Goal: Check status

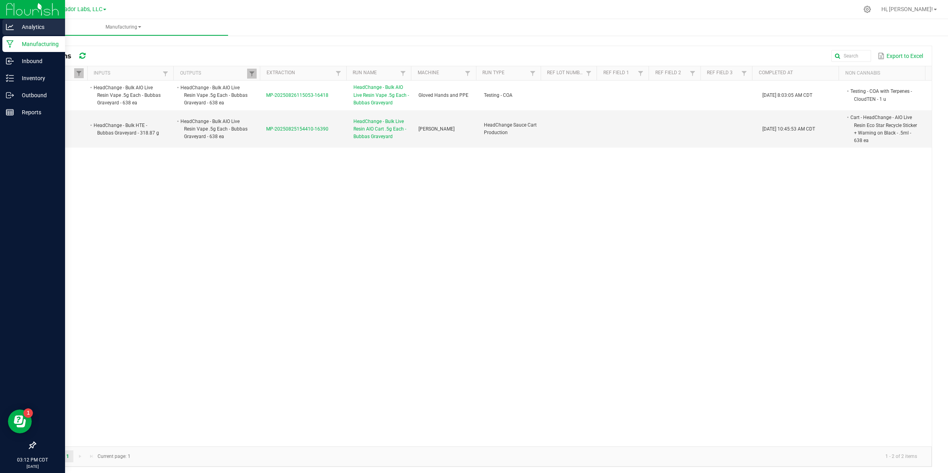
click at [11, 24] on icon at bounding box center [10, 27] width 8 height 8
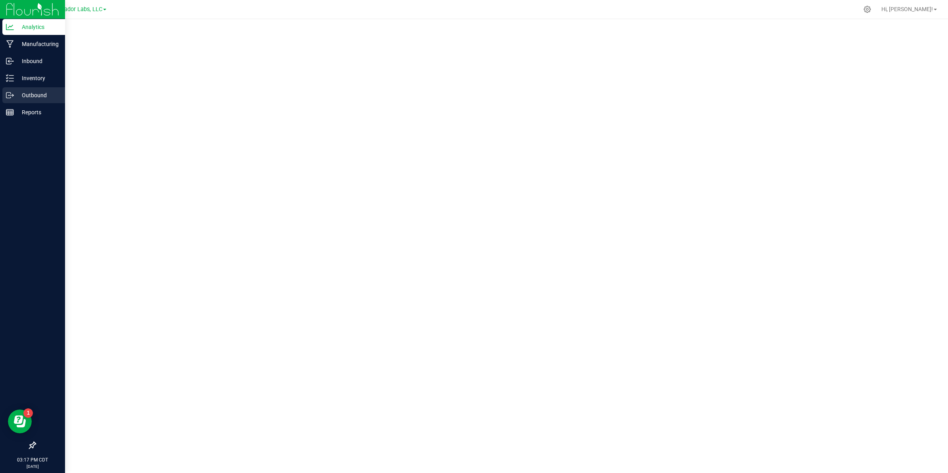
click at [28, 93] on p "Outbound" at bounding box center [38, 95] width 48 height 10
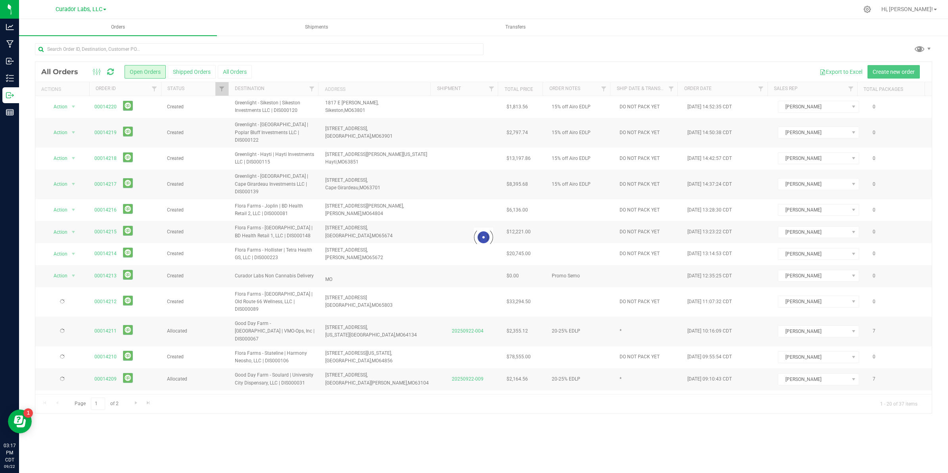
click at [188, 77] on div at bounding box center [483, 237] width 897 height 351
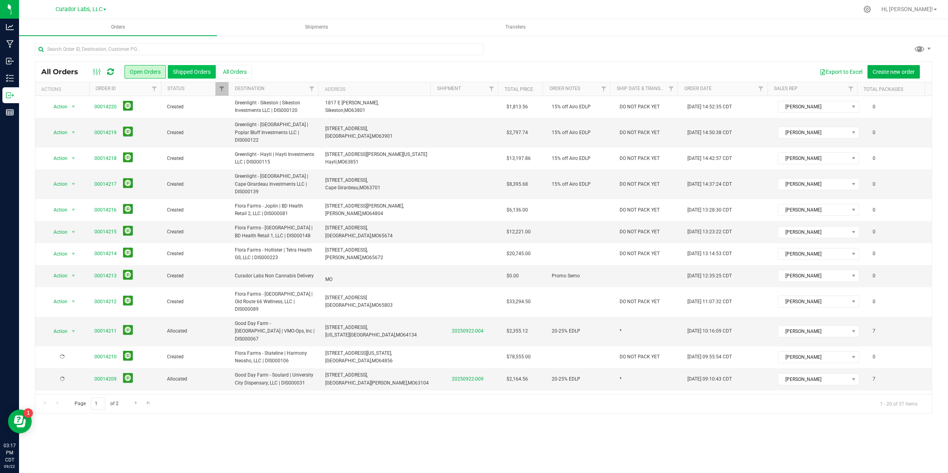
click at [190, 66] on button "Shipped Orders" at bounding box center [192, 71] width 48 height 13
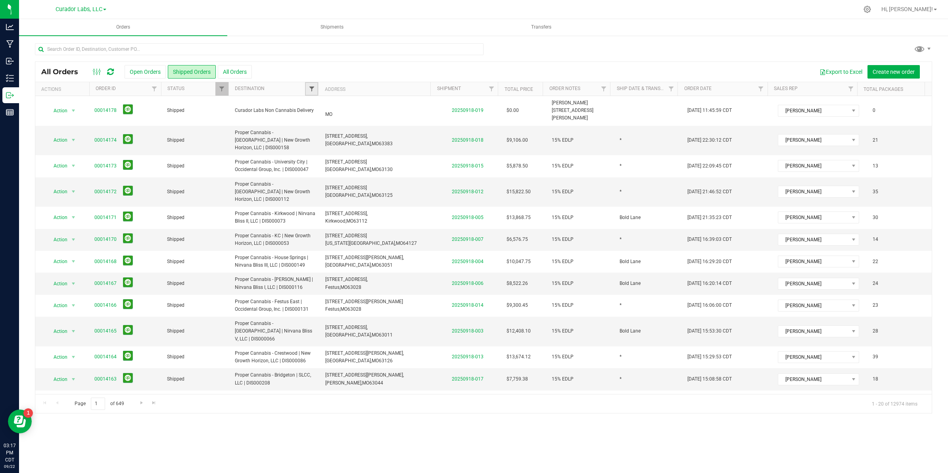
click at [311, 91] on span "Filter" at bounding box center [312, 89] width 6 height 6
type input "show"
click at [317, 124] on input "Show-Me Canna Consulting LLC" at bounding box center [315, 125] width 5 height 5
checkbox input "true"
click at [331, 167] on button "Filter" at bounding box center [336, 165] width 52 height 17
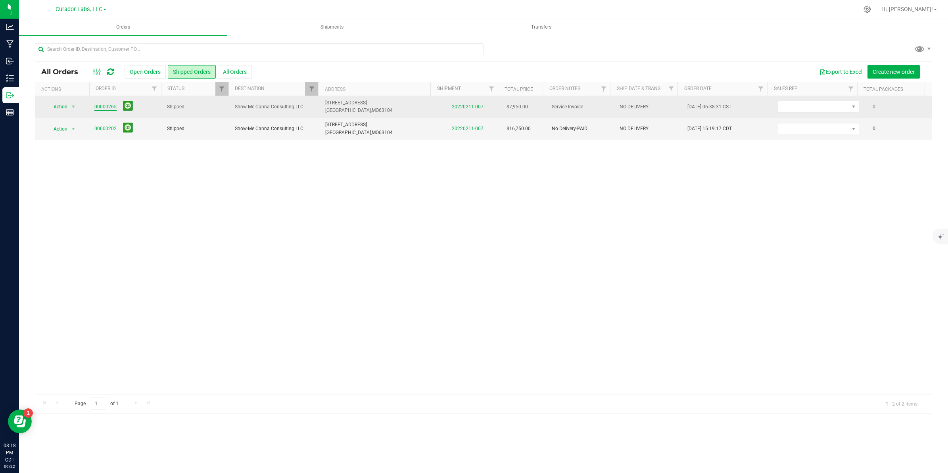
click at [104, 106] on link "00000265" at bounding box center [105, 107] width 22 height 8
